Goal: Information Seeking & Learning: Learn about a topic

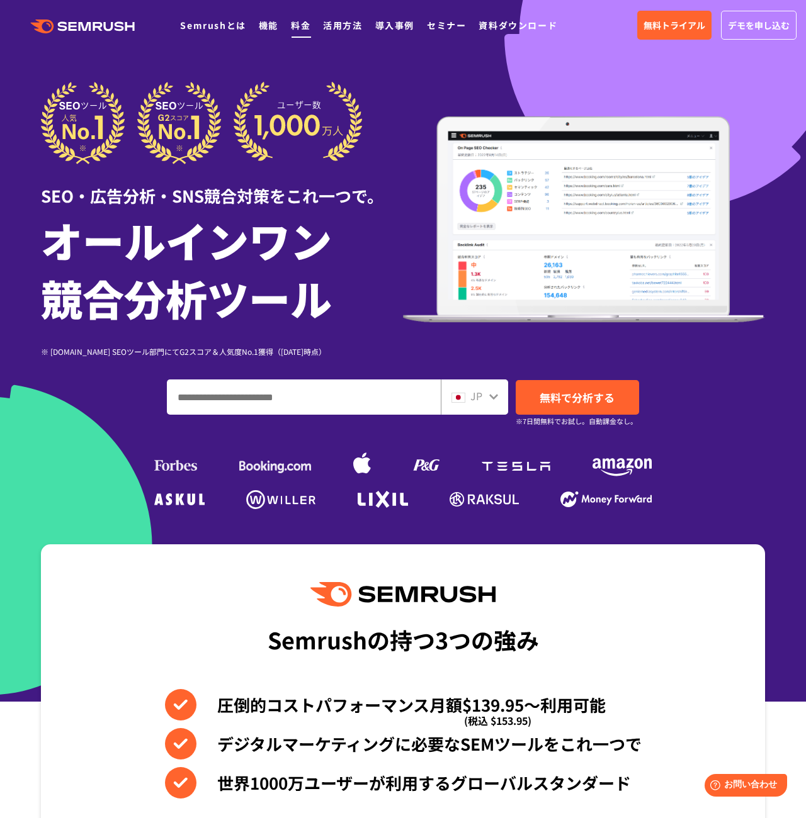
click at [296, 26] on link "料金" at bounding box center [301, 25] width 20 height 13
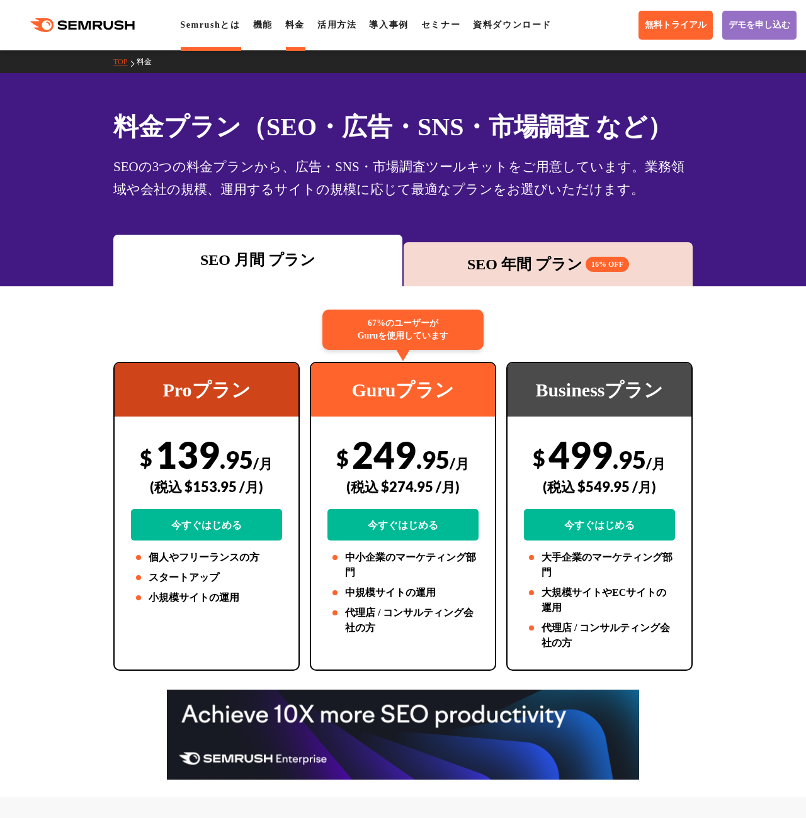
click at [214, 26] on link "Semrushとは" at bounding box center [210, 24] width 60 height 9
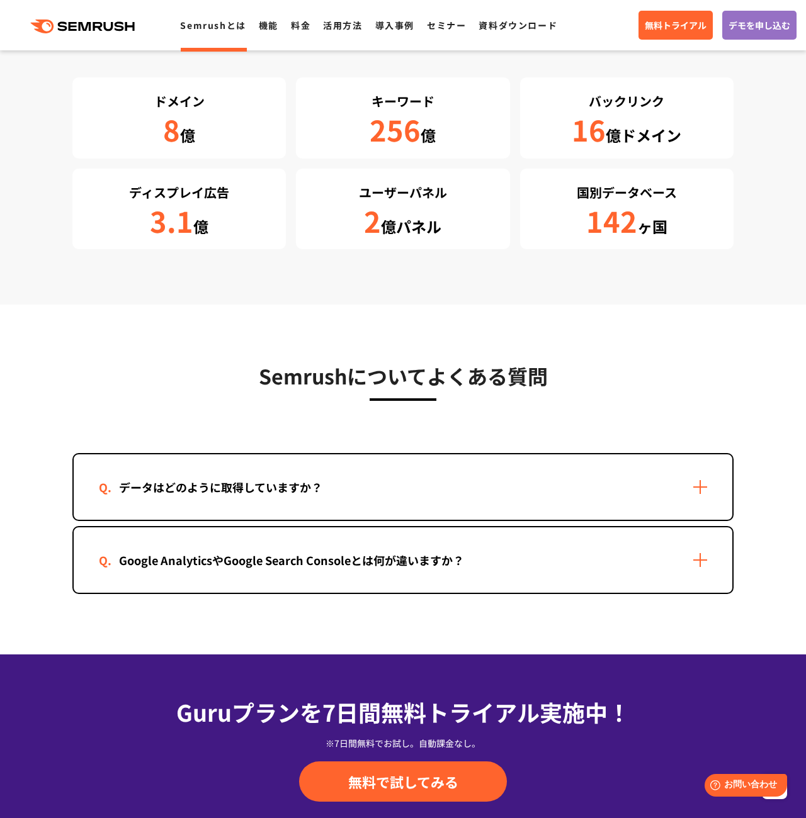
scroll to position [2266, 0]
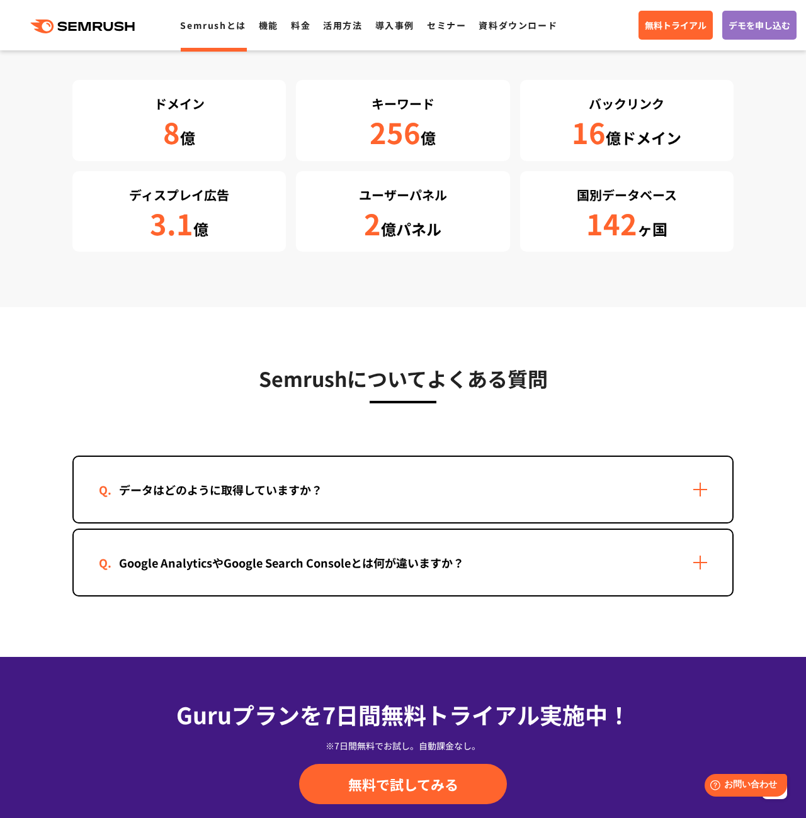
click at [696, 551] on div "Google AnalyticsやGoogle Search Consoleとは何が違いますか？" at bounding box center [403, 562] width 658 height 65
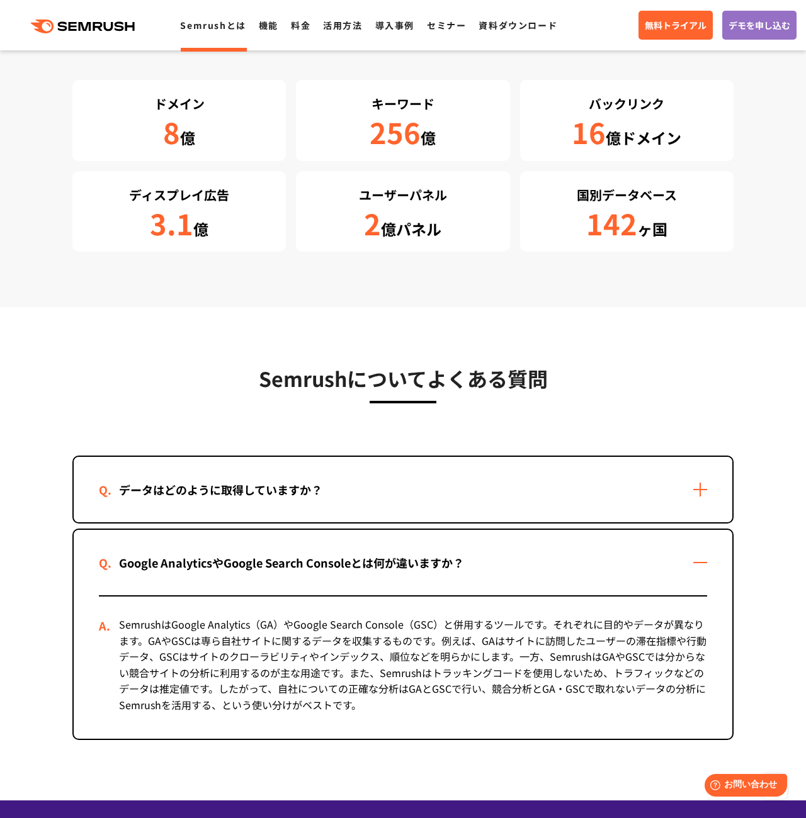
click at [702, 492] on div "データはどのように取得していますか？" at bounding box center [403, 489] width 658 height 65
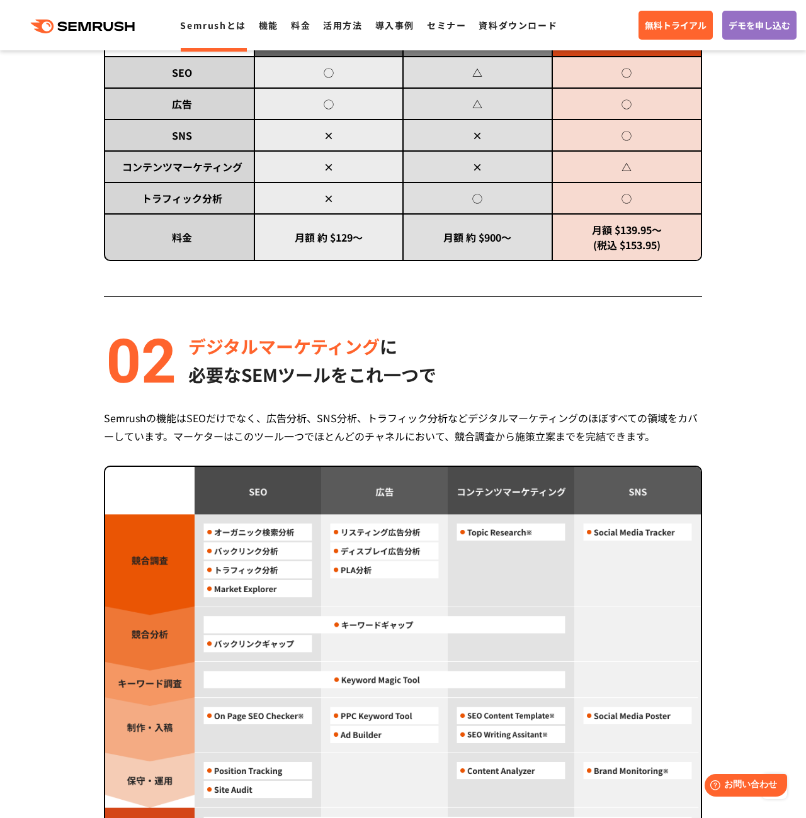
scroll to position [0, 0]
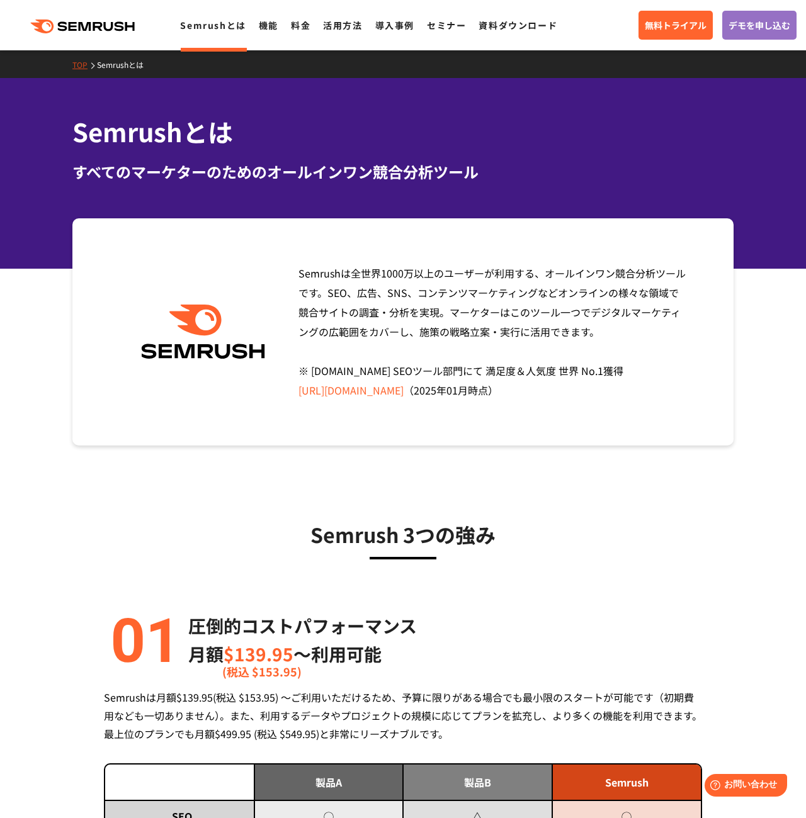
click at [218, 21] on link "Semrushとは" at bounding box center [212, 25] width 65 height 13
click at [324, 25] on link "活用方法" at bounding box center [342, 25] width 39 height 13
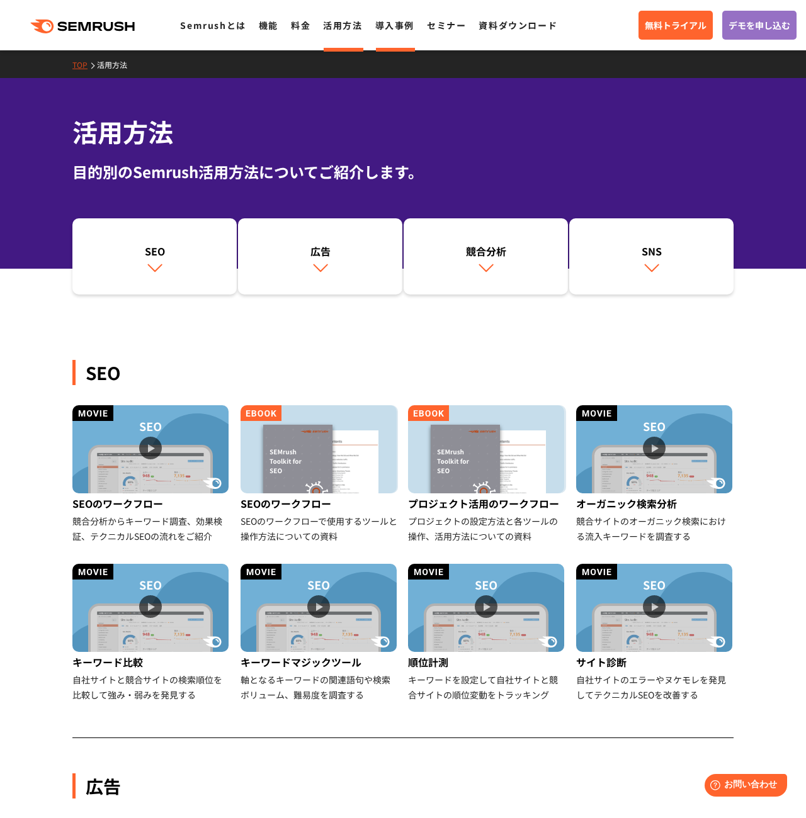
click at [400, 23] on link "導入事例" at bounding box center [394, 25] width 39 height 13
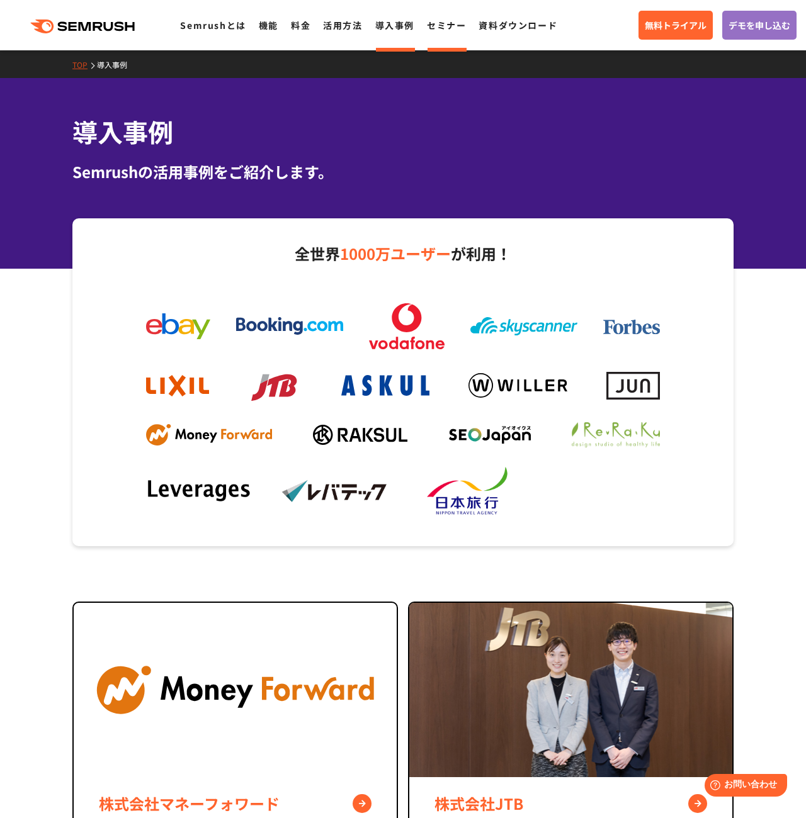
click at [447, 32] on li "セミナー" at bounding box center [446, 25] width 39 height 16
